Goal: Task Accomplishment & Management: Complete application form

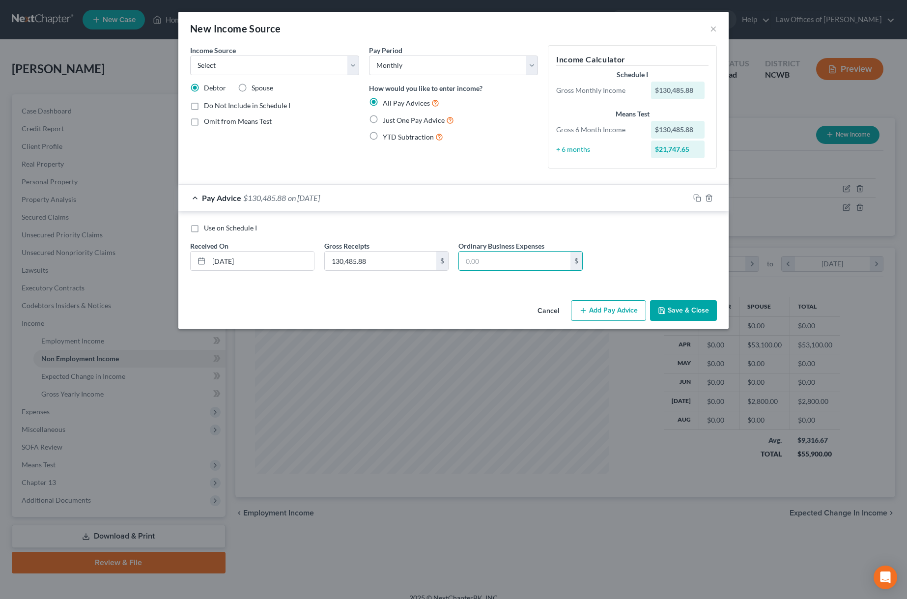
select select "0"
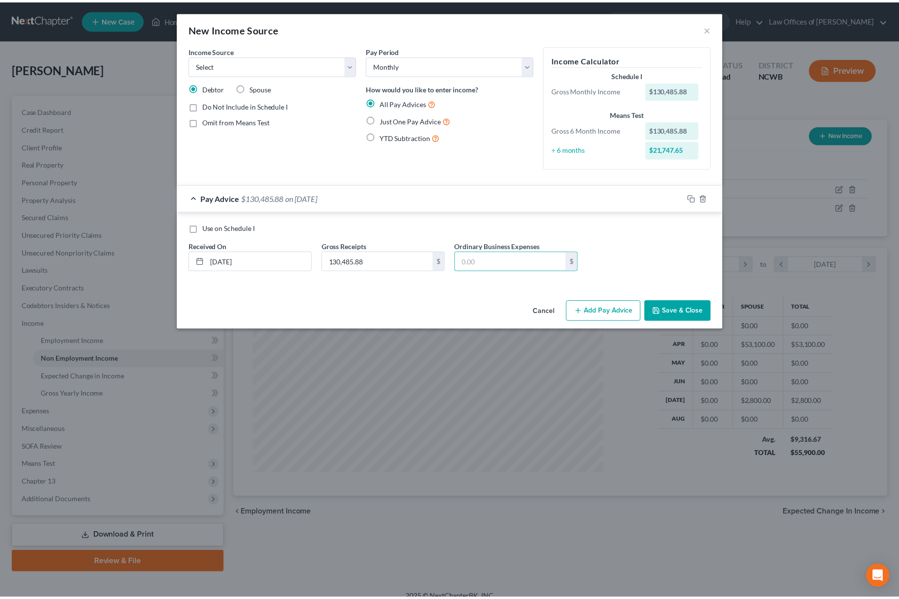
scroll to position [177, 374]
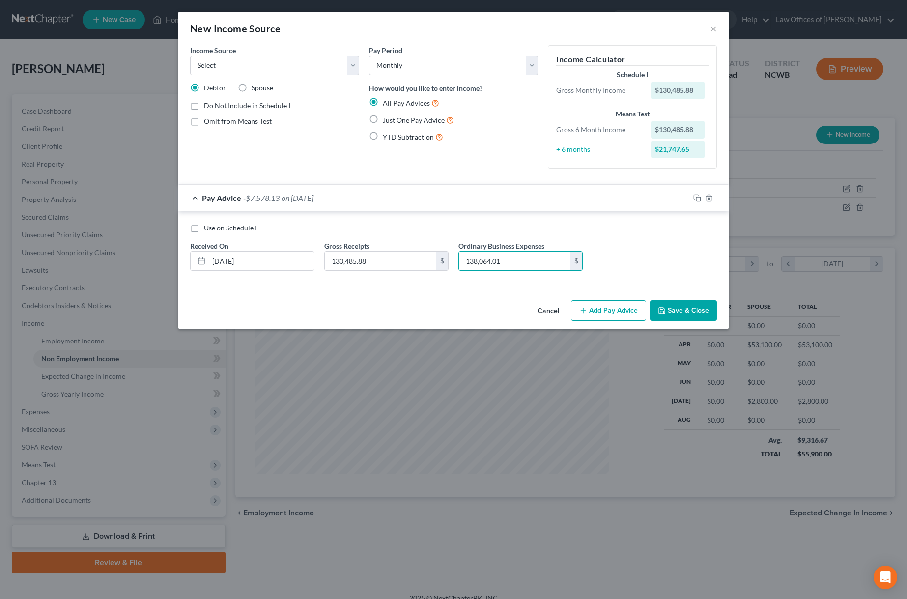
type input "138,064.01"
click at [676, 308] on button "Save & Close" at bounding box center [683, 310] width 67 height 21
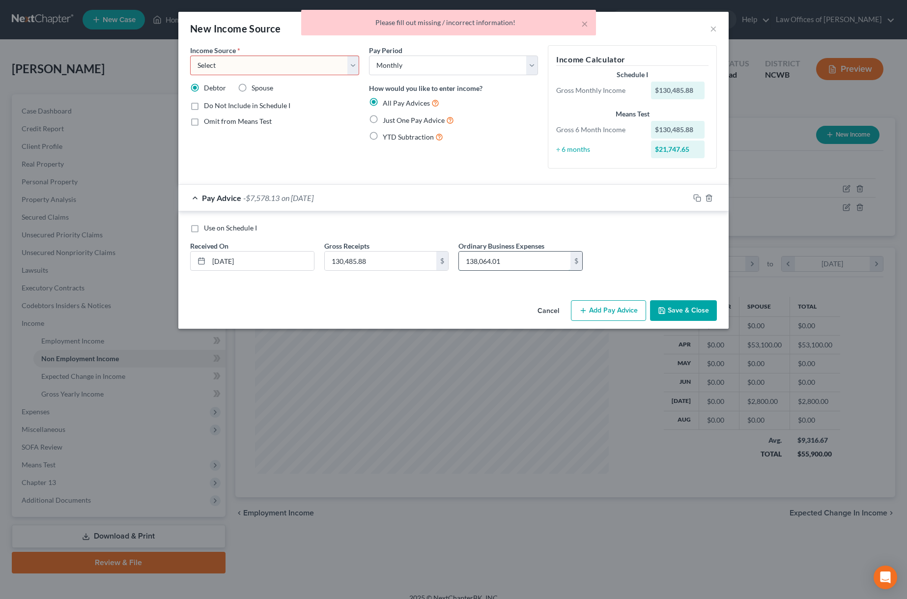
click at [466, 262] on input "138,064.01" at bounding box center [514, 260] width 111 height 19
click at [235, 61] on select "Select Unemployment Disability (from employer) Pension Retirement Social Securi…" at bounding box center [274, 65] width 169 height 20
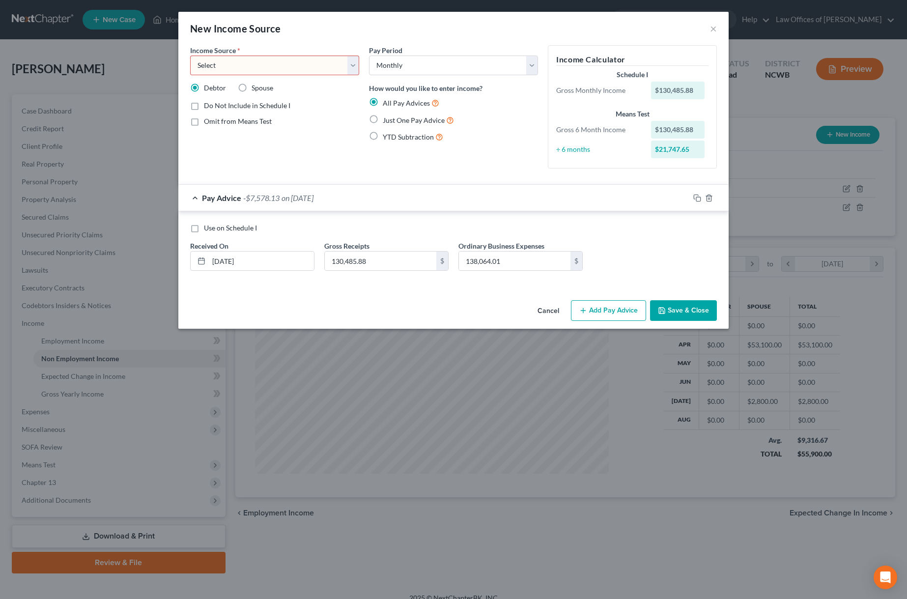
select select "10"
click at [190, 55] on select "Select Unemployment Disability (from employer) Pension Retirement Social Securi…" at bounding box center [274, 65] width 169 height 20
click at [519, 266] on input "138,064.01" at bounding box center [514, 260] width 111 height 19
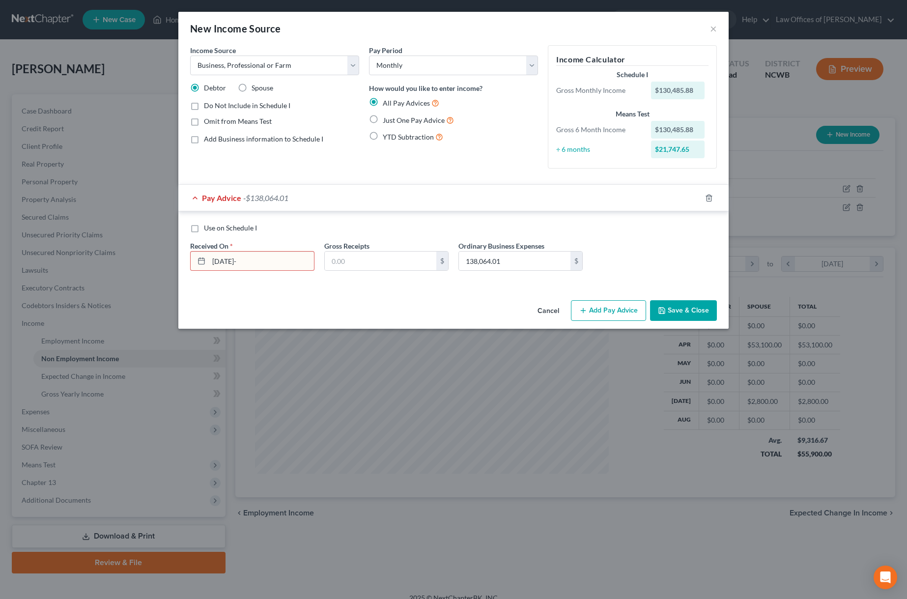
type input "[DATE]"
click at [380, 255] on input "text" at bounding box center [380, 260] width 111 height 19
type input "0"
click at [674, 310] on button "Save & Close" at bounding box center [683, 310] width 67 height 21
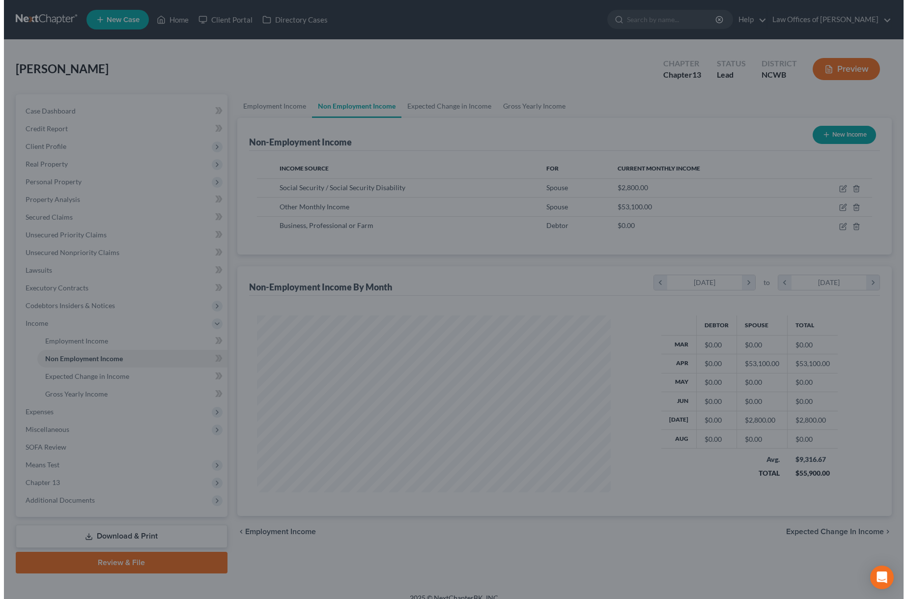
scroll to position [490904, 490709]
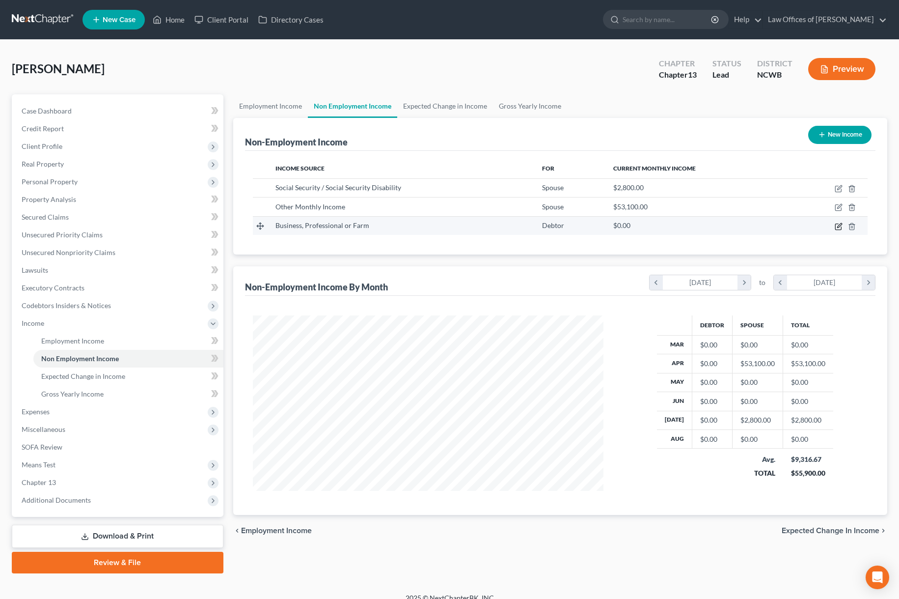
click at [838, 227] on icon "button" at bounding box center [839, 226] width 8 height 8
select select "10"
select select "0"
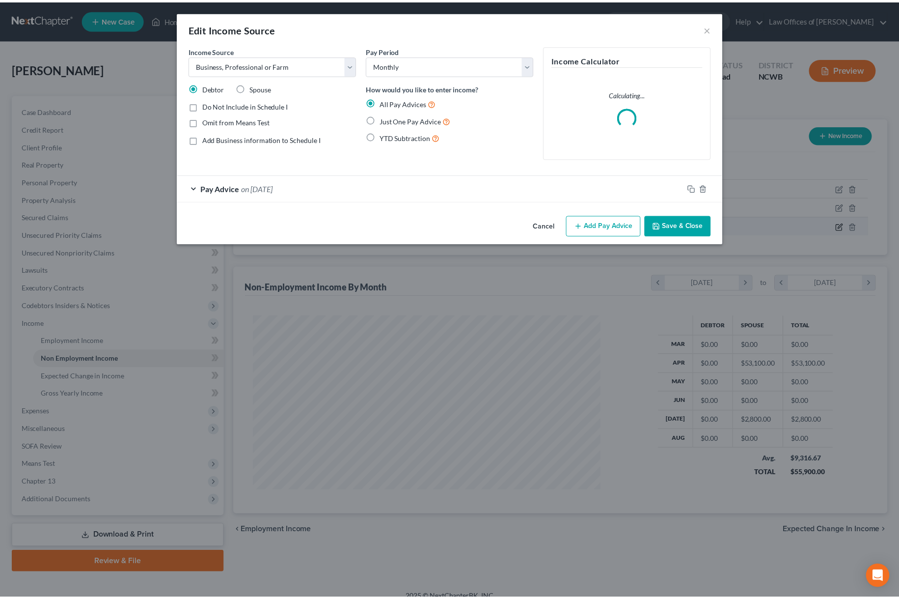
scroll to position [177, 374]
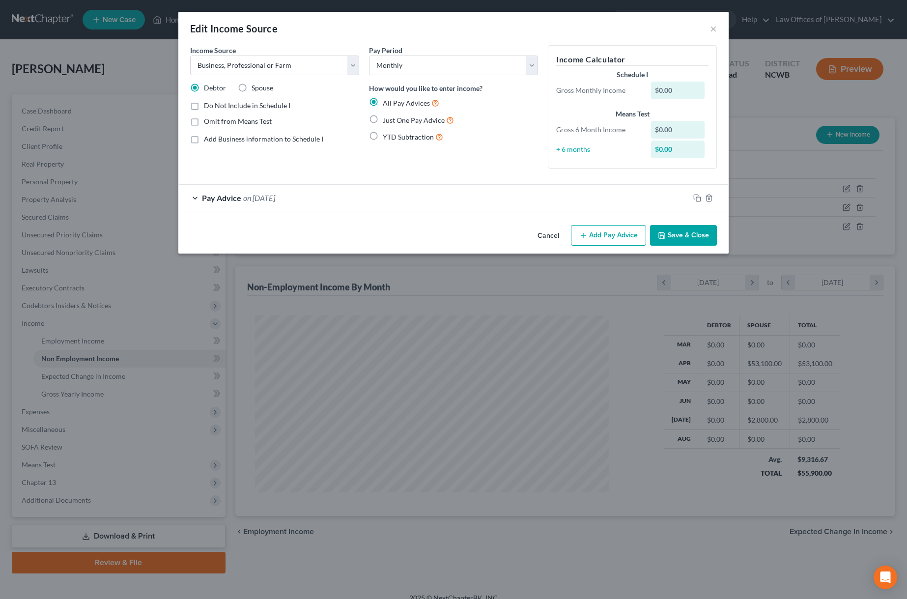
click at [383, 137] on label "YTD Subtraction" at bounding box center [413, 136] width 60 height 11
click at [386, 137] on input "YTD Subtraction" at bounding box center [389, 134] width 6 height 6
radio input "true"
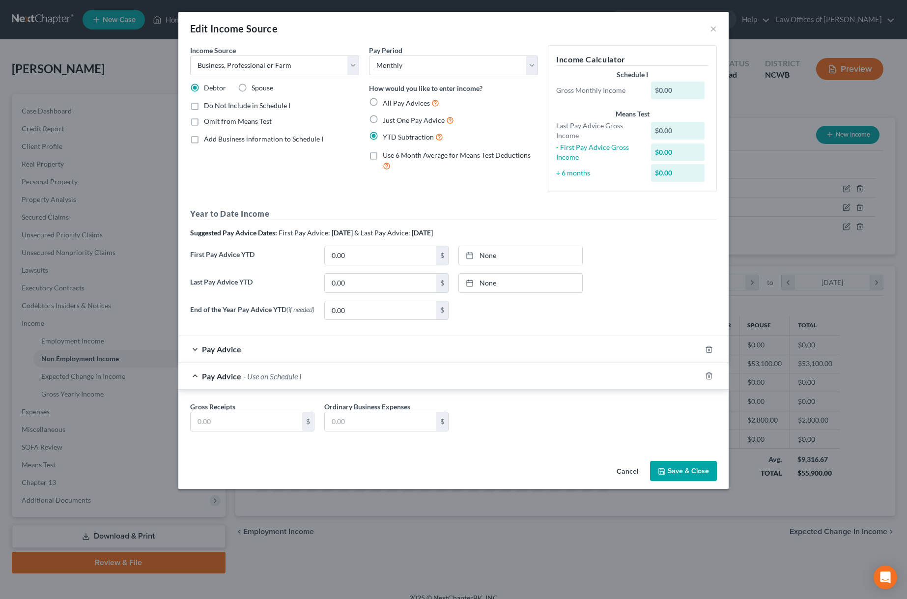
click at [383, 117] on label "Just One Pay Advice" at bounding box center [418, 119] width 71 height 11
click at [386, 117] on input "Just One Pay Advice" at bounding box center [389, 117] width 6 height 6
radio input "true"
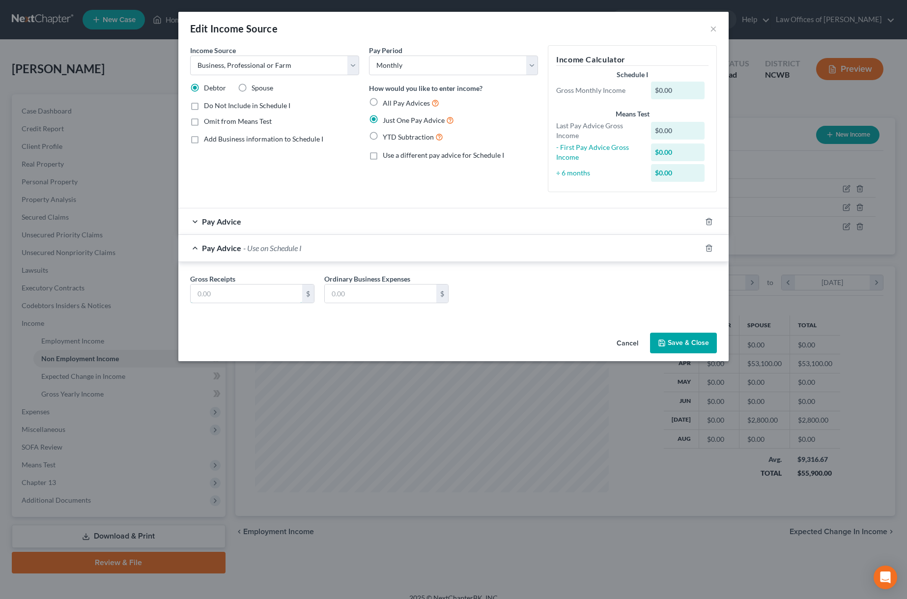
drag, startPoint x: 261, startPoint y: 291, endPoint x: 441, endPoint y: 276, distance: 180.8
click at [261, 291] on input "text" at bounding box center [246, 293] width 111 height 19
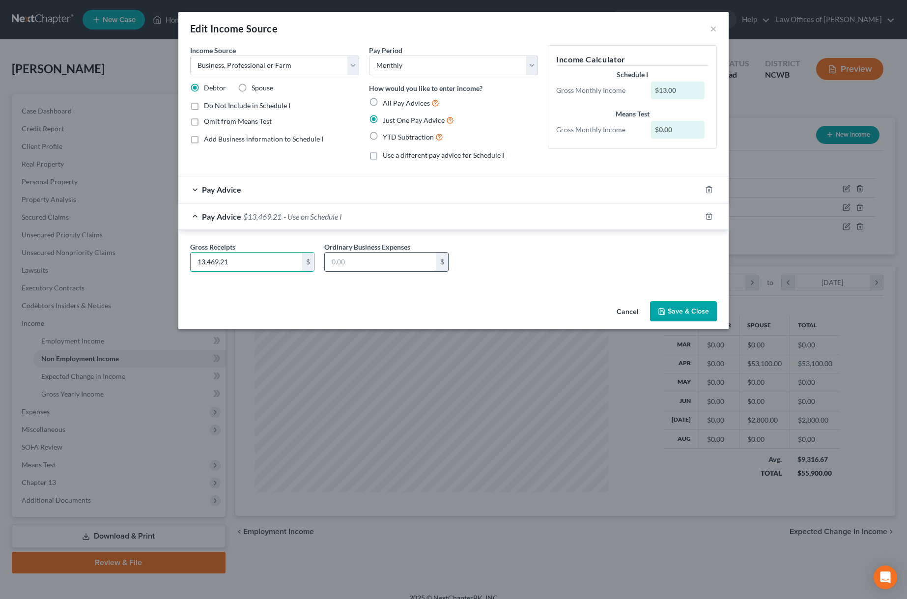
type input "13,469.21"
click at [370, 268] on input "text" at bounding box center [380, 261] width 111 height 19
click at [210, 190] on span "Pay Advice" at bounding box center [221, 189] width 39 height 9
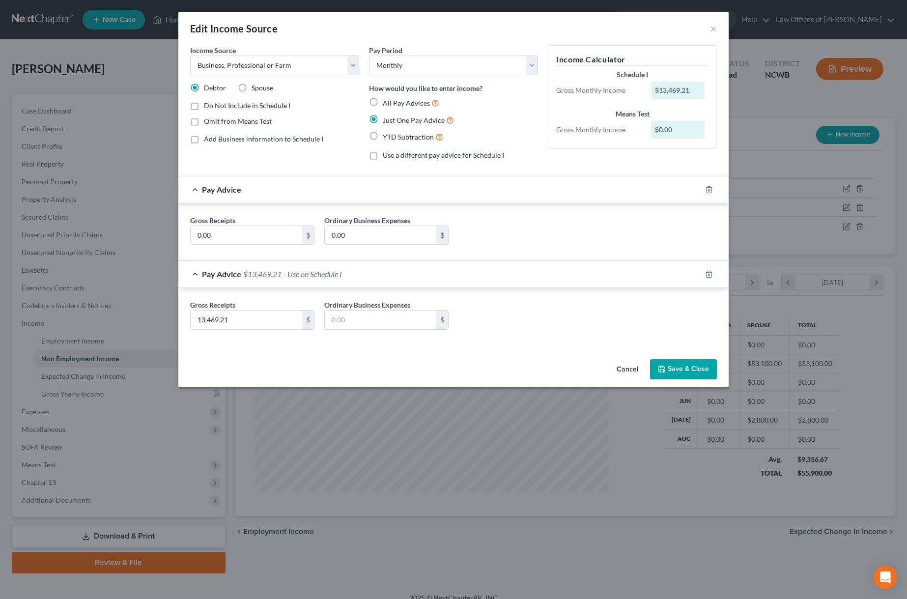
click at [204, 276] on span "Pay Advice" at bounding box center [221, 273] width 39 height 9
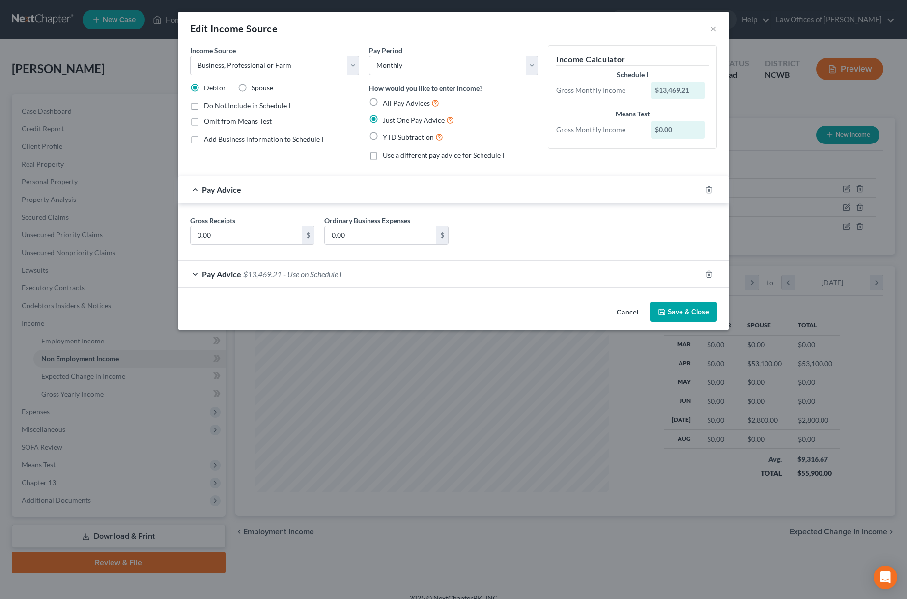
click at [204, 276] on span "Pay Advice" at bounding box center [221, 273] width 39 height 9
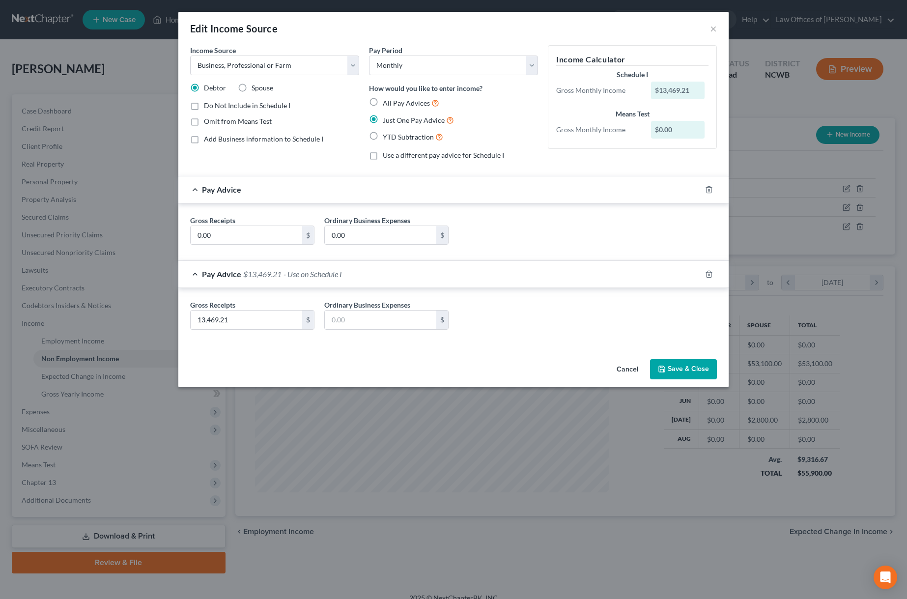
click at [223, 191] on span "Pay Advice" at bounding box center [221, 189] width 39 height 9
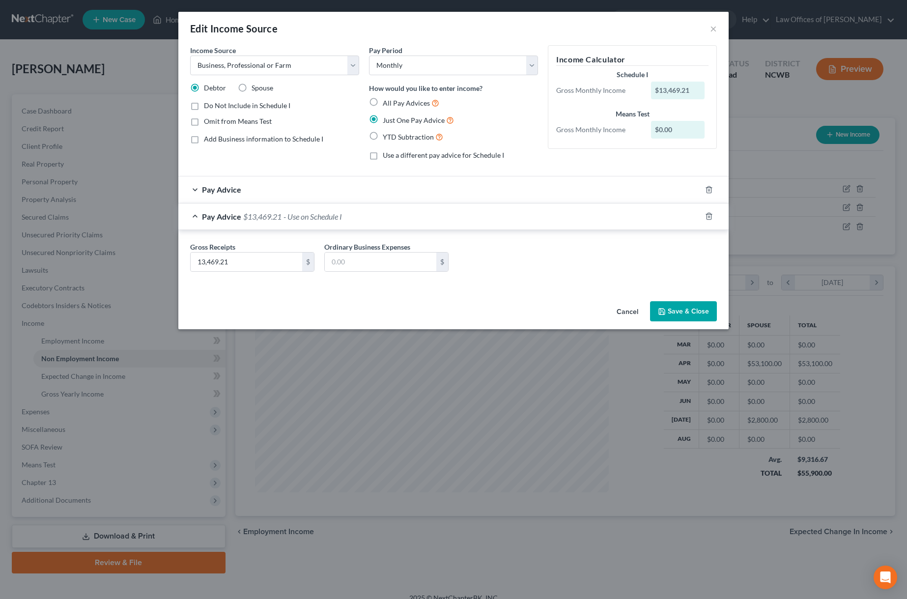
click at [665, 308] on icon "button" at bounding box center [662, 311] width 8 height 8
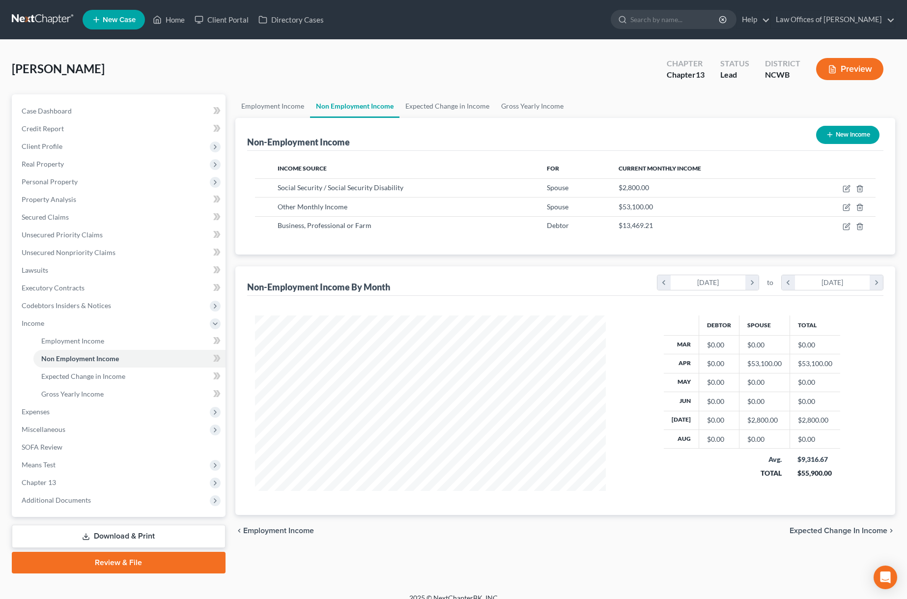
scroll to position [490904, 490709]
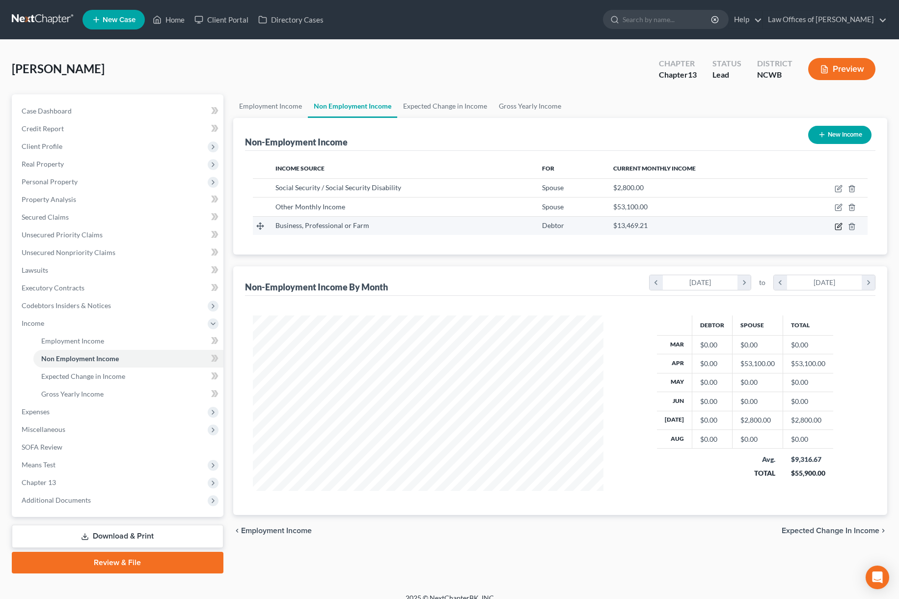
click at [839, 225] on icon "button" at bounding box center [839, 226] width 8 height 8
select select "10"
select select "0"
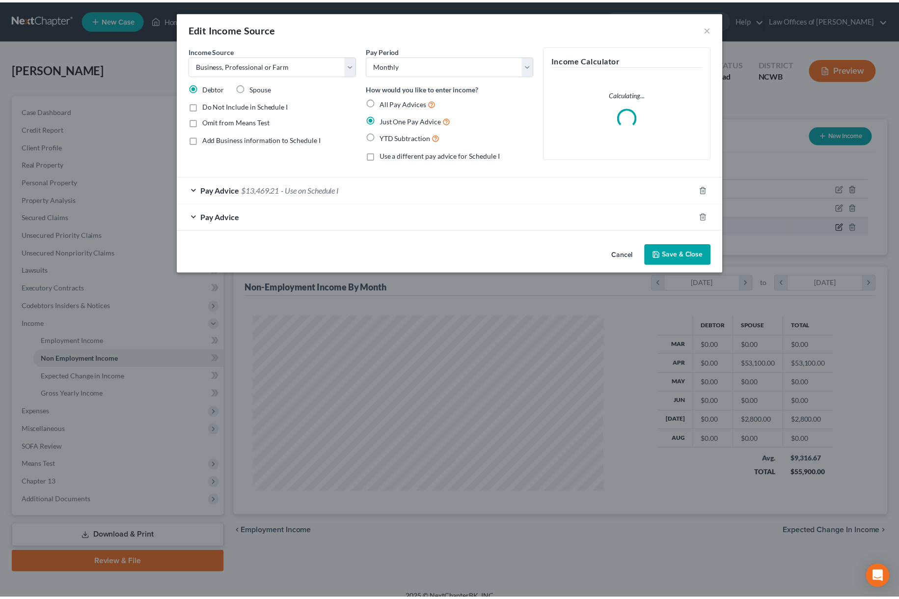
scroll to position [177, 374]
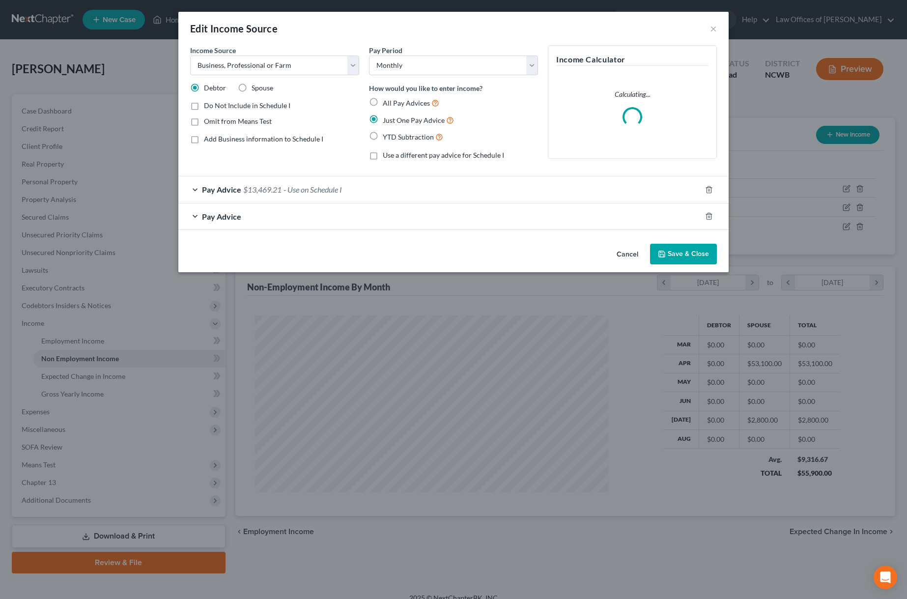
click at [220, 188] on span "Pay Advice" at bounding box center [221, 189] width 39 height 9
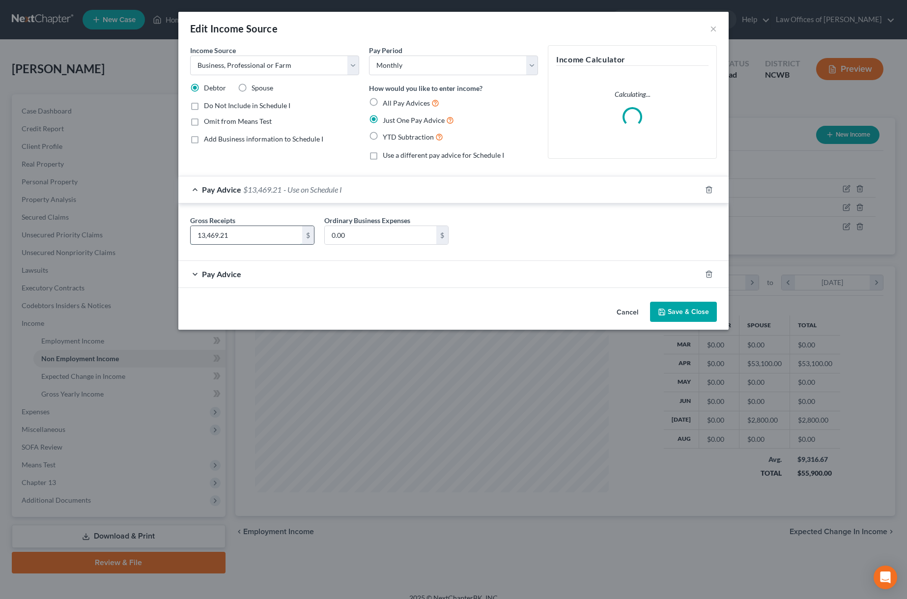
click at [246, 235] on input "13,469.21" at bounding box center [246, 235] width 111 height 19
type input "2,244.86"
click at [213, 190] on span "Pay Advice" at bounding box center [221, 189] width 39 height 9
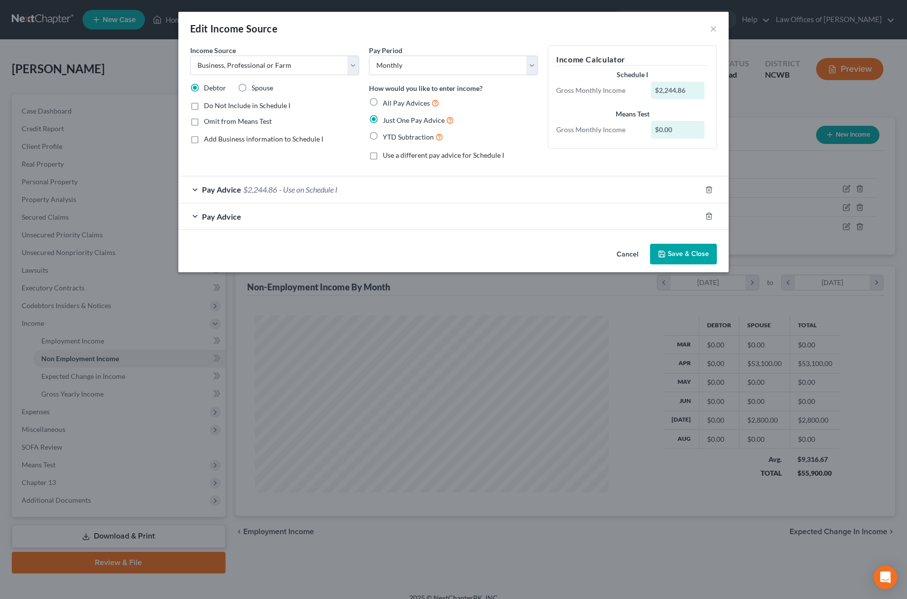
click at [213, 190] on span "Pay Advice" at bounding box center [221, 189] width 39 height 9
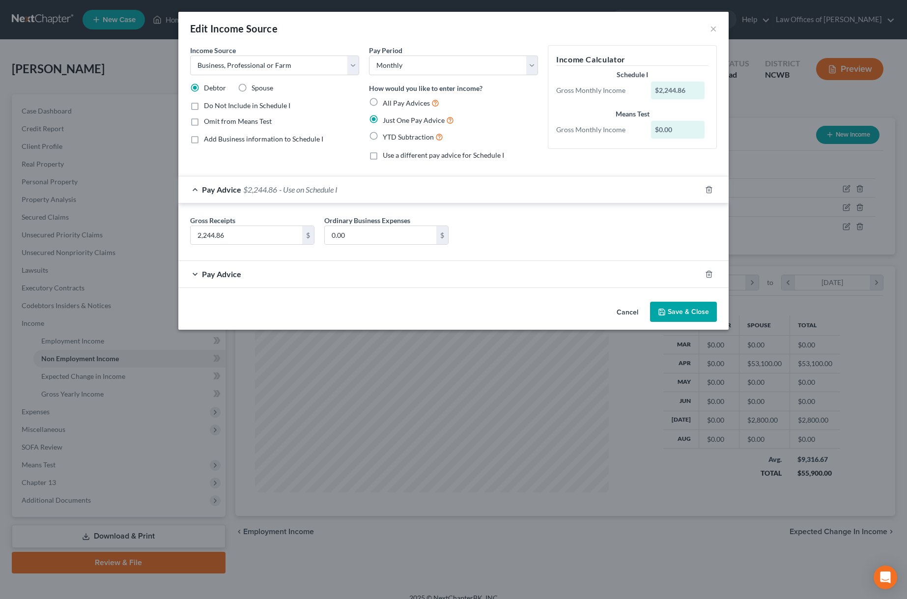
click at [695, 310] on button "Save & Close" at bounding box center [683, 312] width 67 height 21
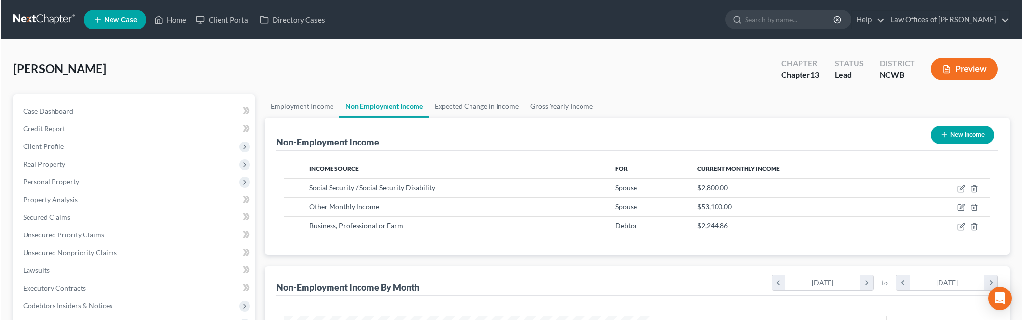
scroll to position [0, 0]
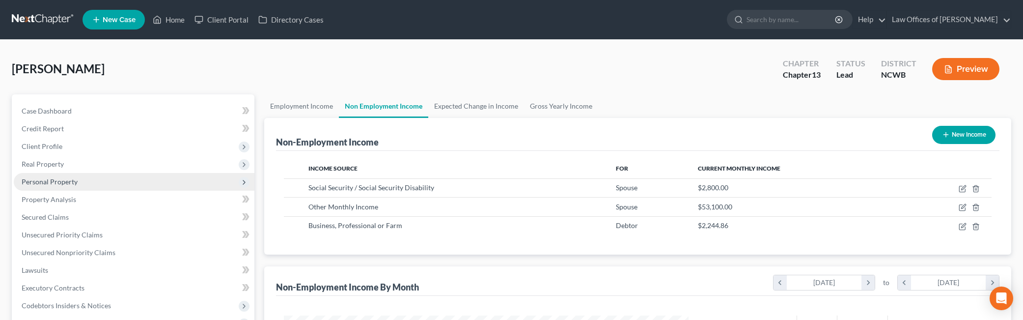
click at [51, 180] on span "Personal Property" at bounding box center [50, 181] width 56 height 8
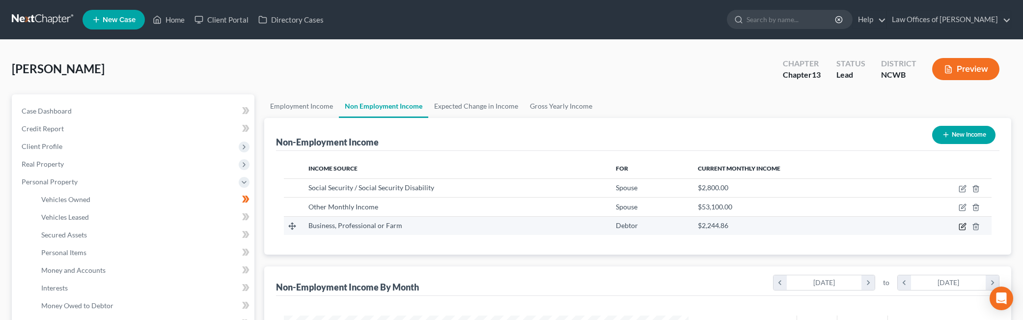
click at [906, 227] on icon "button" at bounding box center [963, 226] width 8 height 8
select select "10"
select select "0"
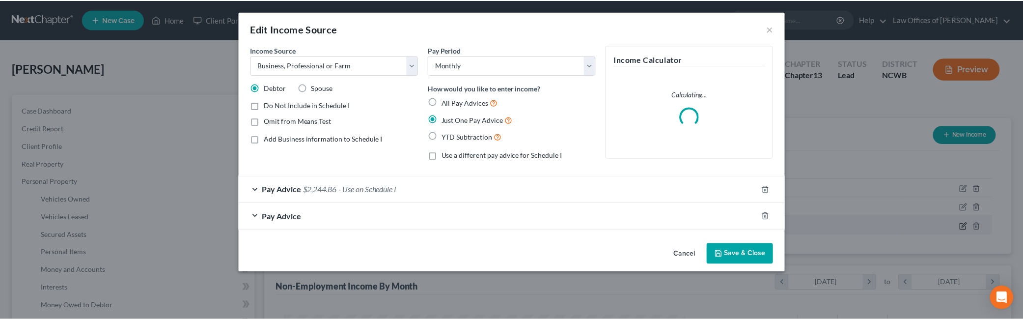
scroll to position [204, 427]
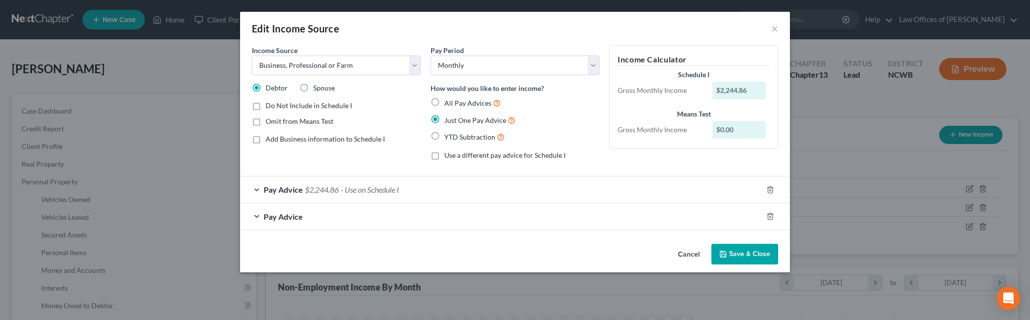
click at [768, 30] on div "Edit Income Source ×" at bounding box center [515, 28] width 550 height 33
click at [773, 29] on button "×" at bounding box center [774, 29] width 7 height 12
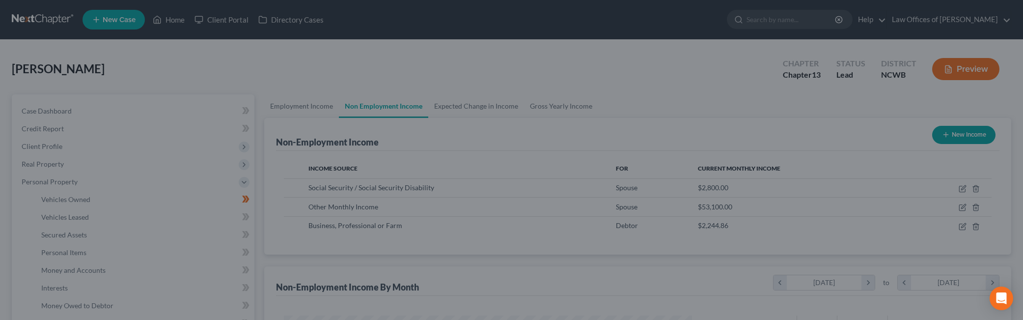
scroll to position [490877, 490655]
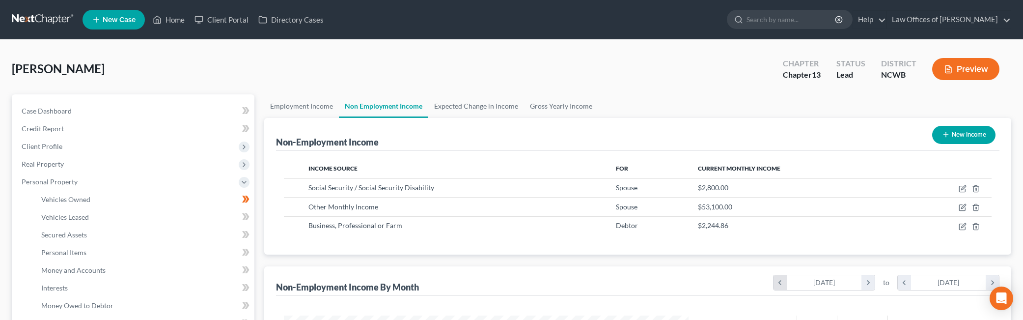
click at [782, 283] on icon "chevron_left" at bounding box center [779, 282] width 13 height 15
click at [905, 280] on icon "chevron_left" at bounding box center [904, 282] width 13 height 15
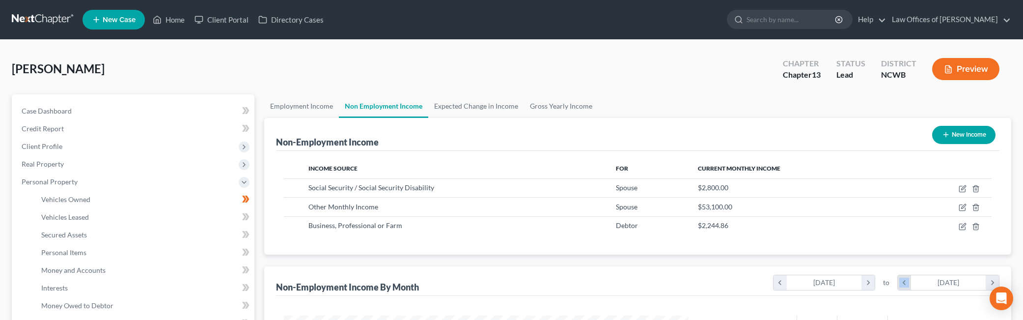
click at [905, 280] on icon "chevron_left" at bounding box center [904, 282] width 13 height 15
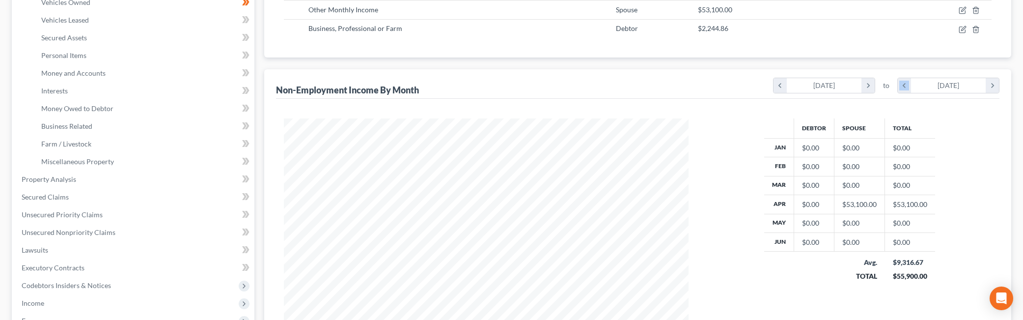
scroll to position [98, 0]
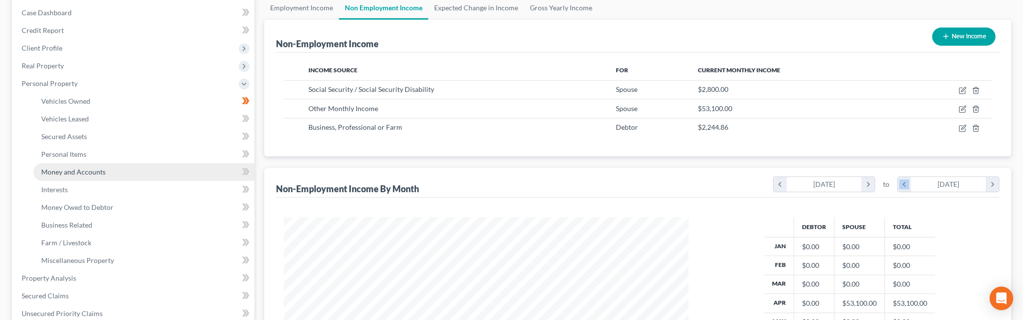
click at [55, 166] on link "Money and Accounts" at bounding box center [143, 172] width 221 height 18
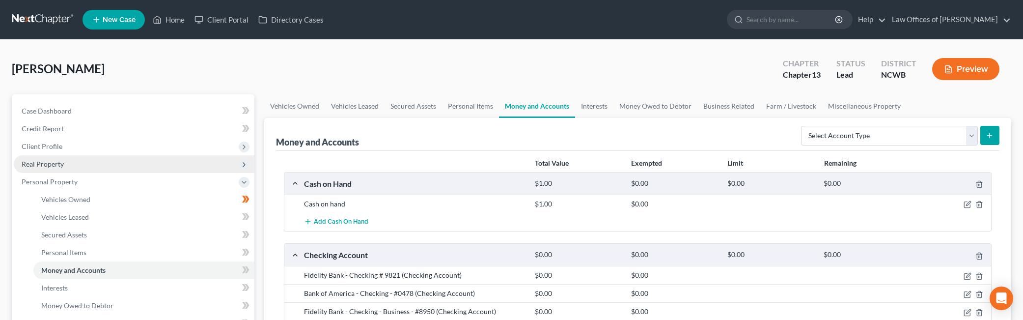
click at [49, 165] on span "Real Property" at bounding box center [43, 164] width 42 height 8
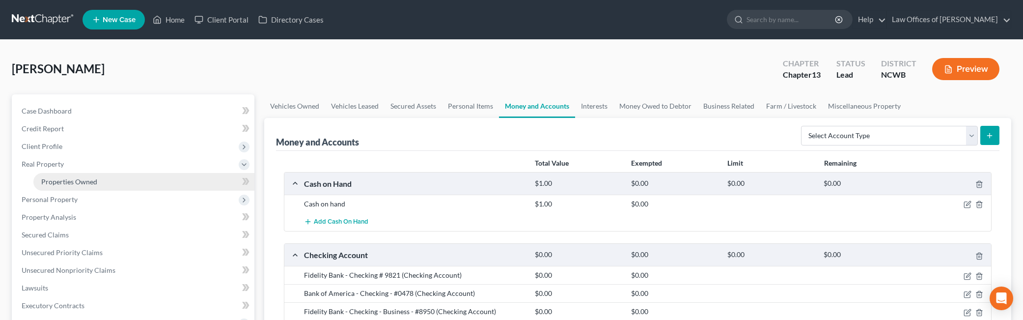
click at [64, 181] on span "Properties Owned" at bounding box center [69, 181] width 56 height 8
